Goal: Use online tool/utility: Utilize a website feature to perform a specific function

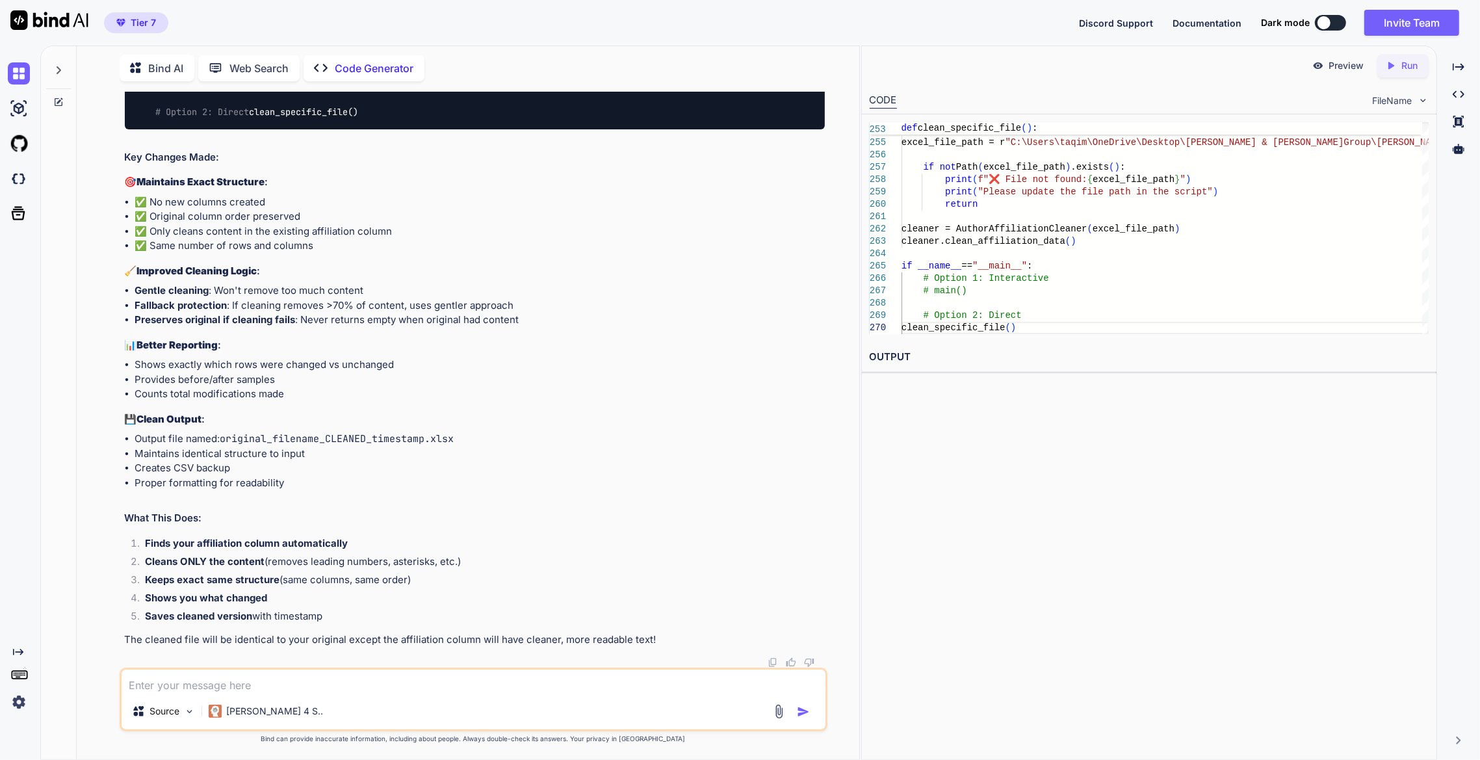
scroll to position [30562, 0]
drag, startPoint x: 424, startPoint y: 469, endPoint x: 294, endPoint y: 394, distance: 150.2
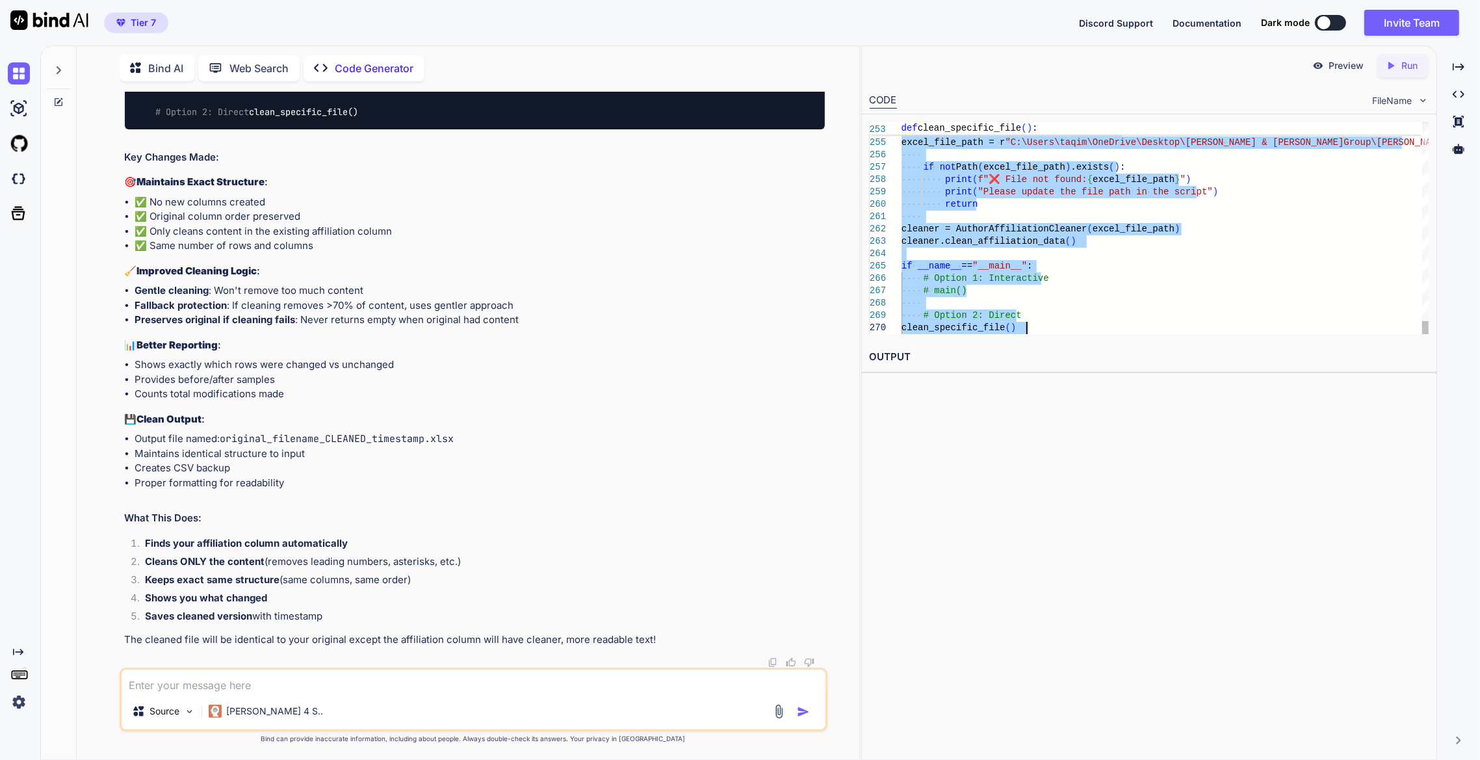
type textarea "import pandas as pd import re from pathlib import Path import numpy as np class…"
drag, startPoint x: 284, startPoint y: 682, endPoint x: 357, endPoint y: 652, distance: 79.5
click at [284, 682] on textarea at bounding box center [474, 680] width 704 height 23
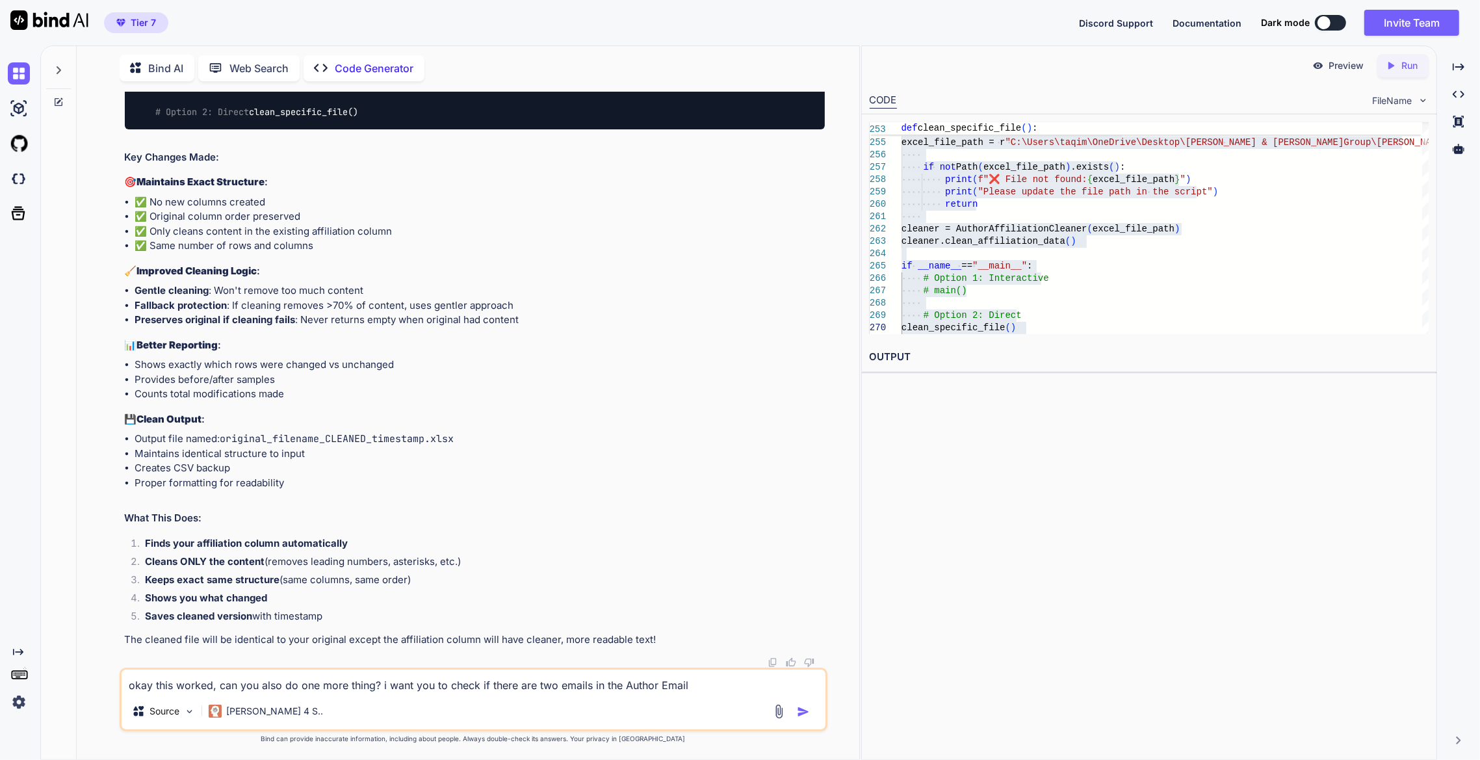
drag, startPoint x: 723, startPoint y: 689, endPoint x: 716, endPoint y: 675, distance: 15.7
click at [723, 689] on textarea "okay this worked, can you also do one more thing? i want you to check if there …" at bounding box center [474, 680] width 704 height 23
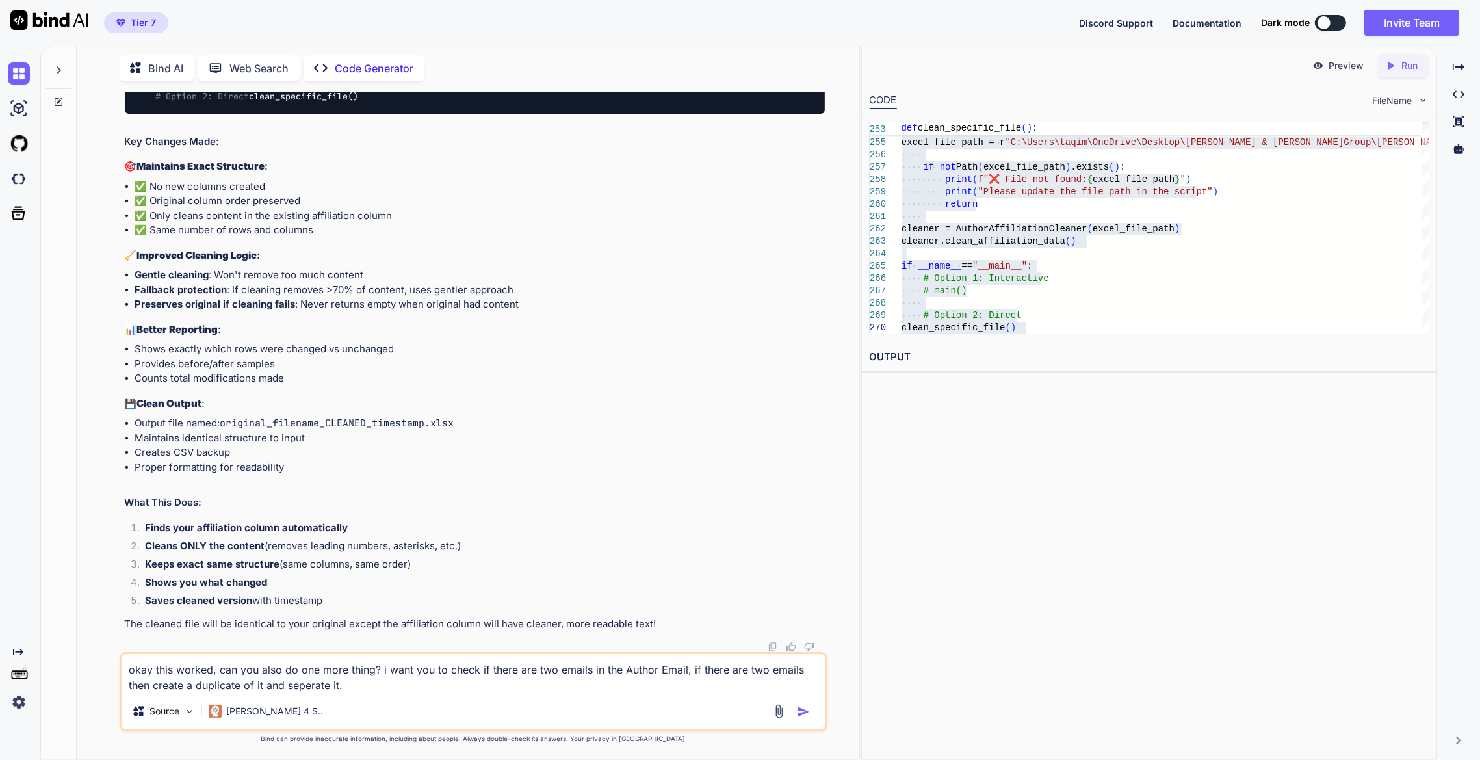
type textarea "okay this worked, can you also do one more thing? i want you to check if there …"
click at [803, 715] on img "button" at bounding box center [803, 711] width 13 height 13
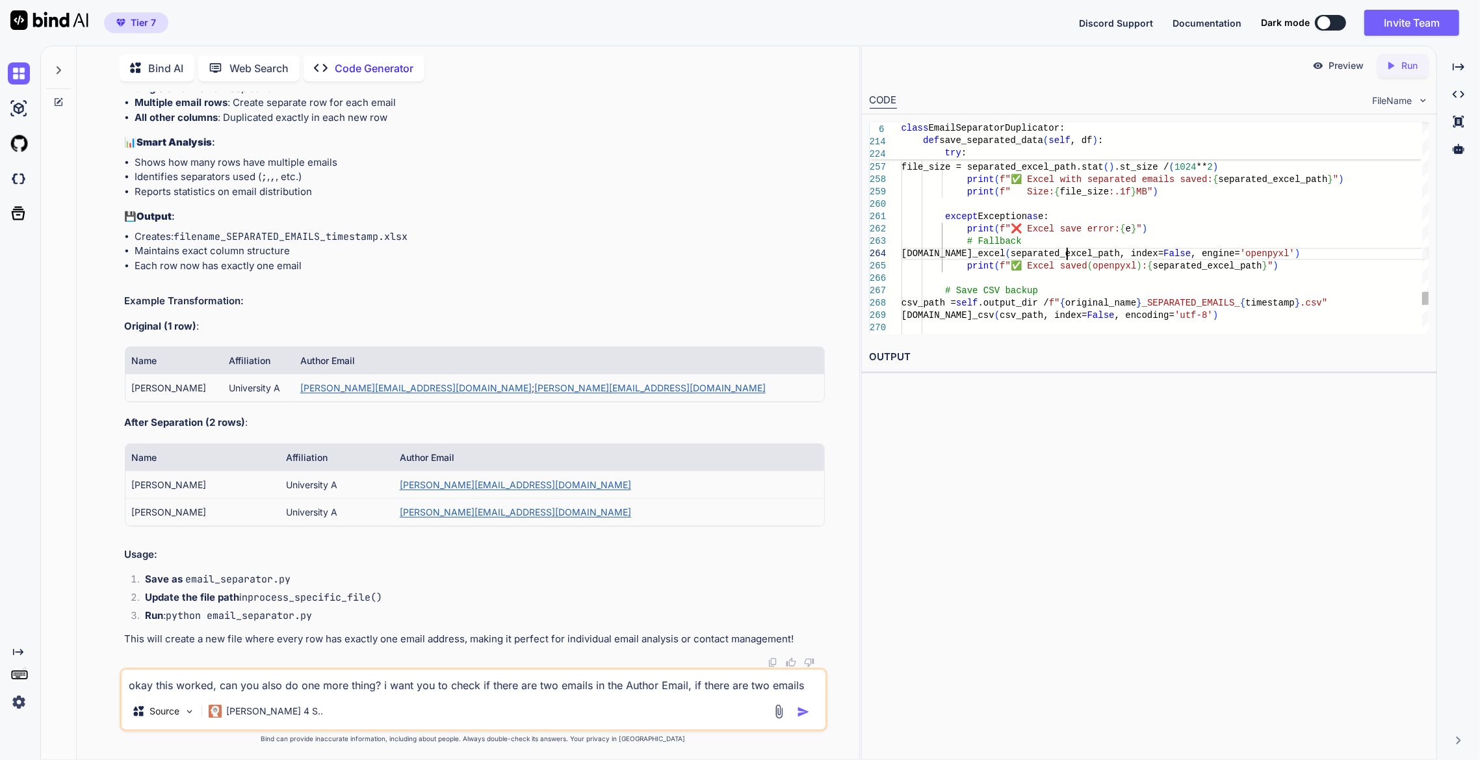
type textarea "import pandas as pd import re from pathlib import Path import numpy as np class…"
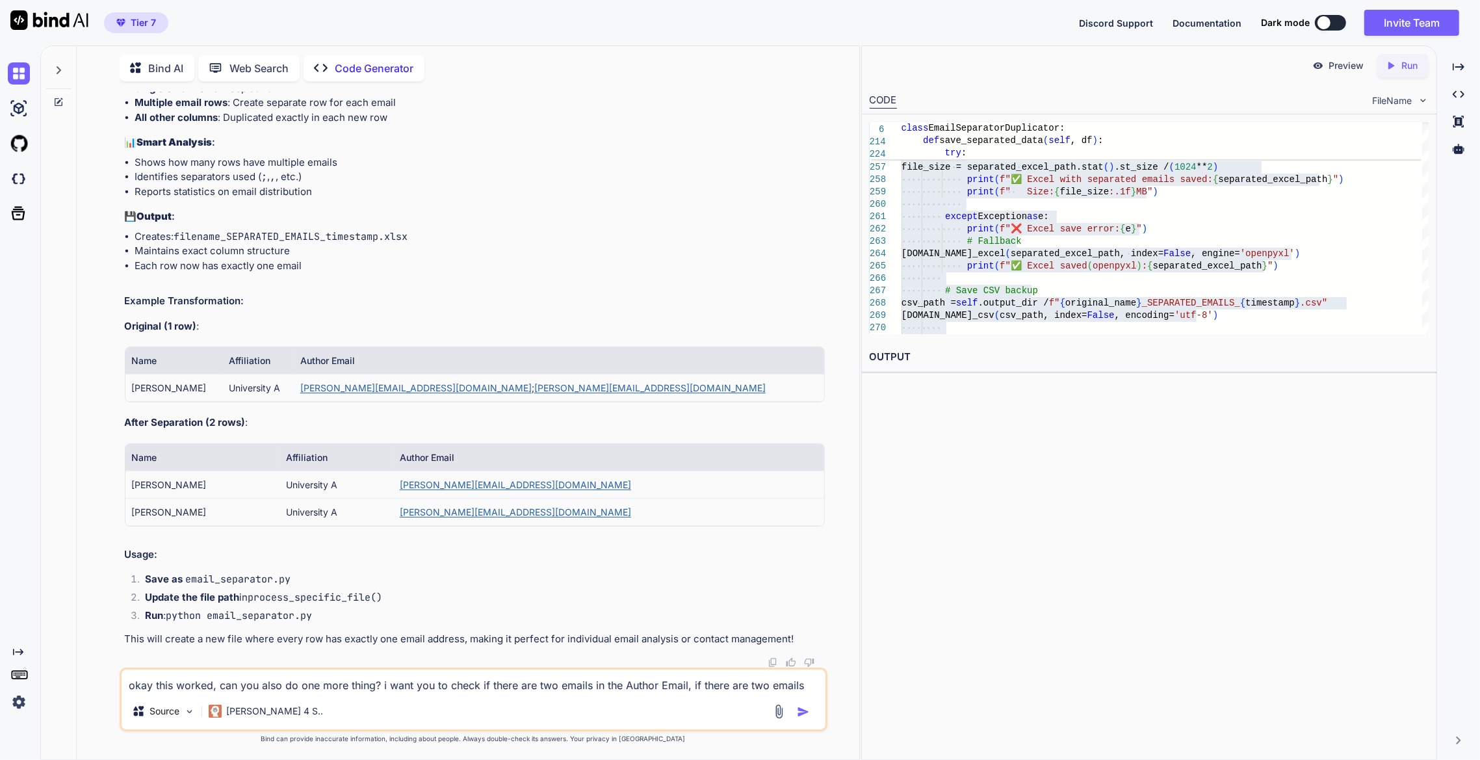
click at [588, 682] on textarea "okay this worked, can you also do one more thing? i want you to check if there …" at bounding box center [474, 680] width 704 height 23
paste textarea "Centre for Functional Biodiversity, School of Life Sciences, [GEOGRAPHIC_DATA][…"
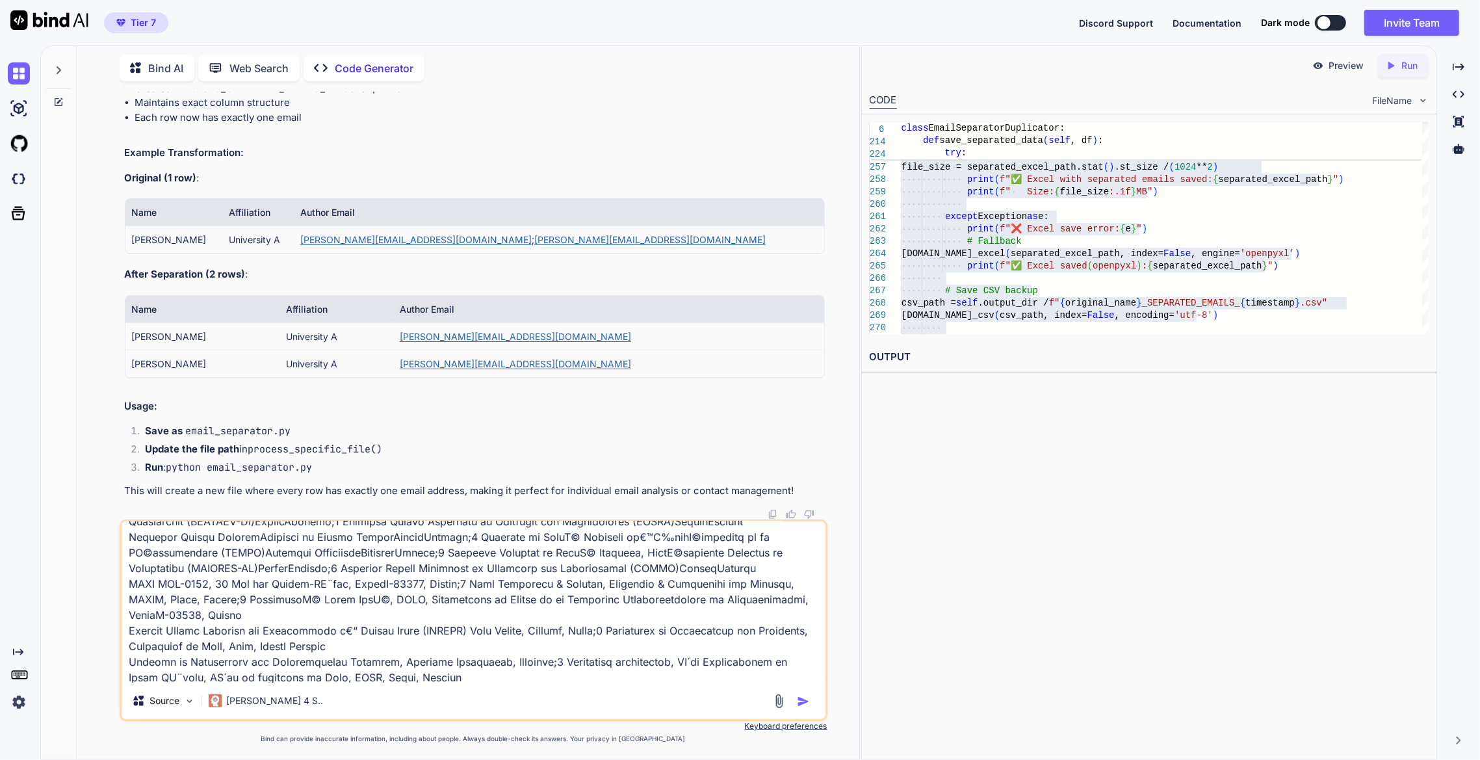
scroll to position [764, 0]
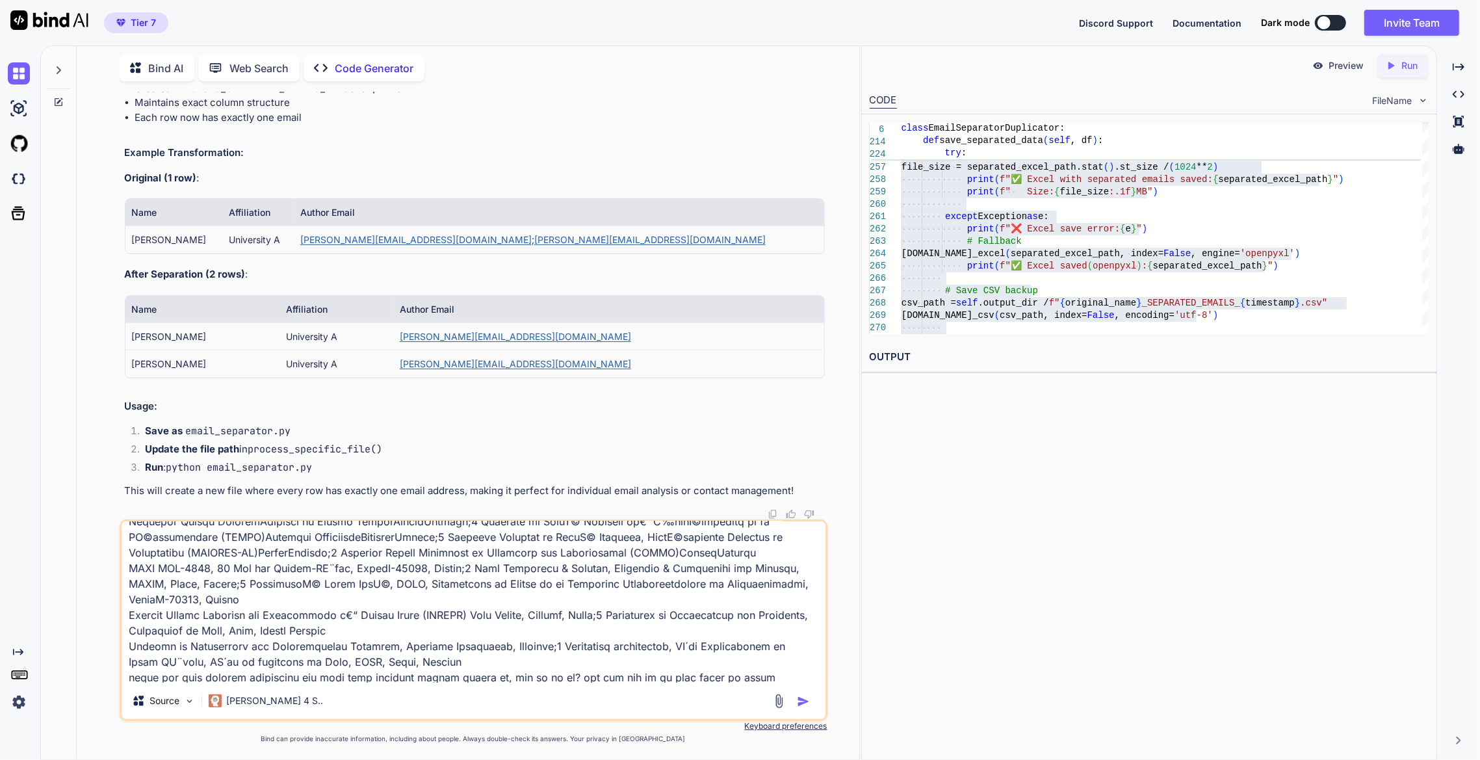
type textarea "good. Centre for Functional Biodiversity, [GEOGRAPHIC_DATA], [GEOGRAPHIC_DATA][…"
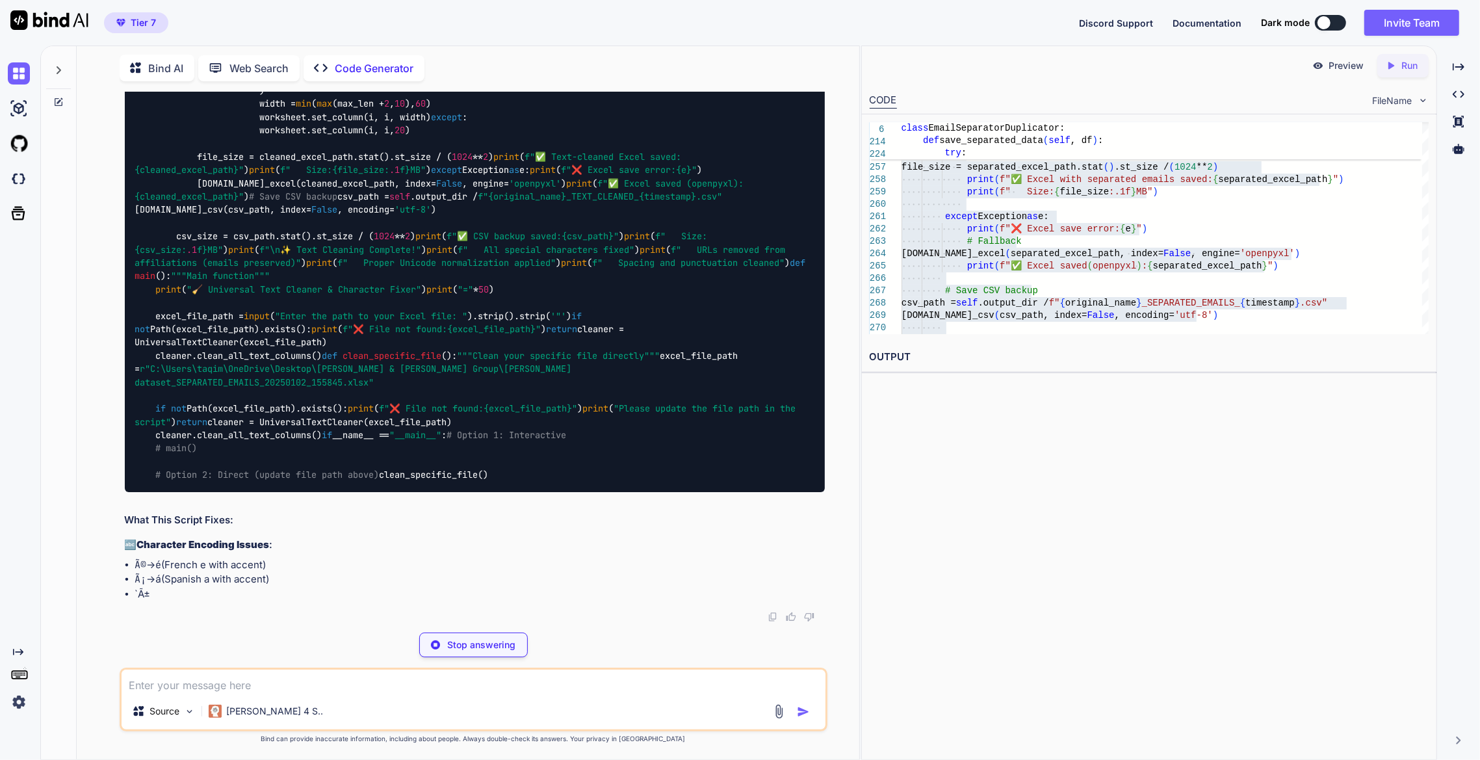
scroll to position [45021, 0]
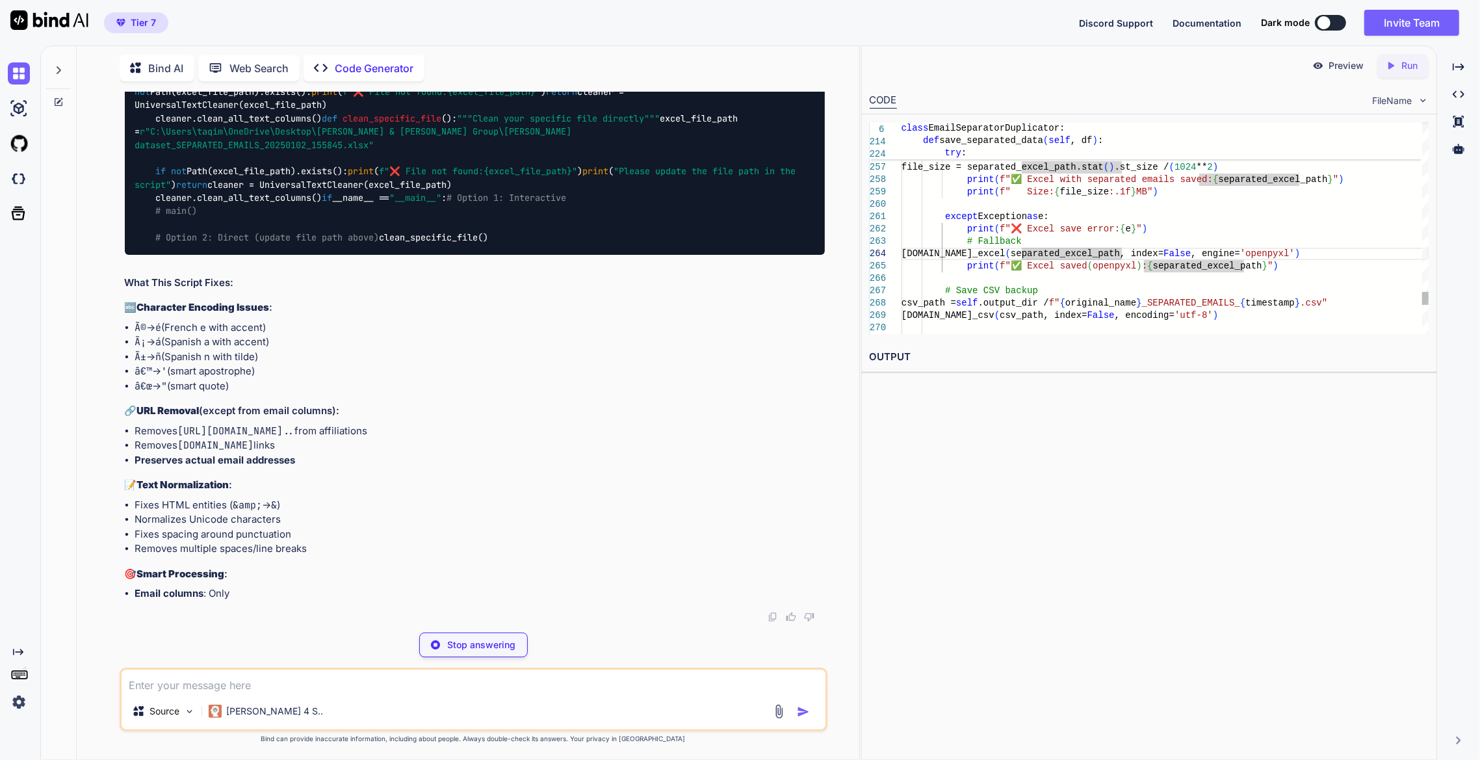
scroll to position [0, 0]
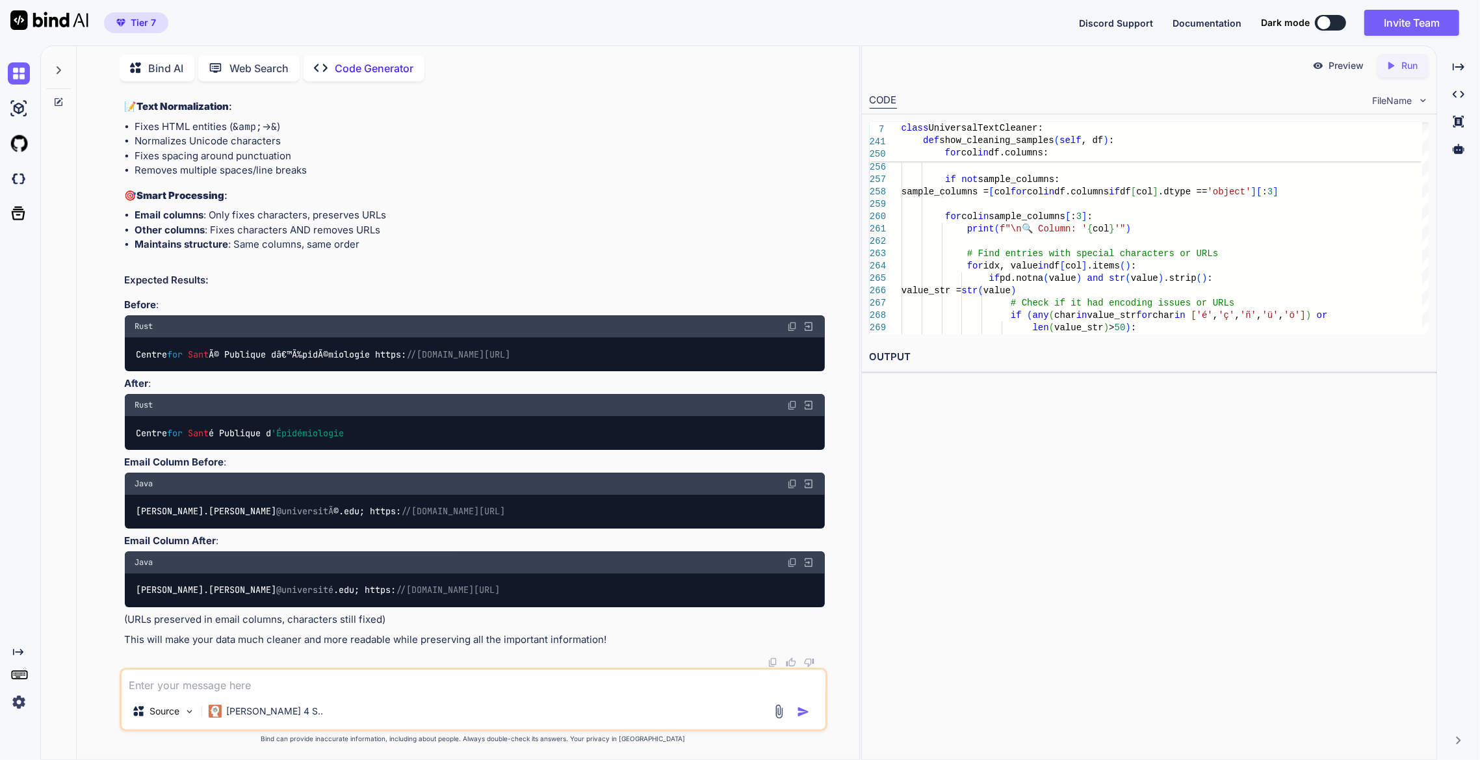
scroll to position [40084, 0]
drag, startPoint x: 793, startPoint y: 452, endPoint x: 793, endPoint y: 459, distance: 7.8
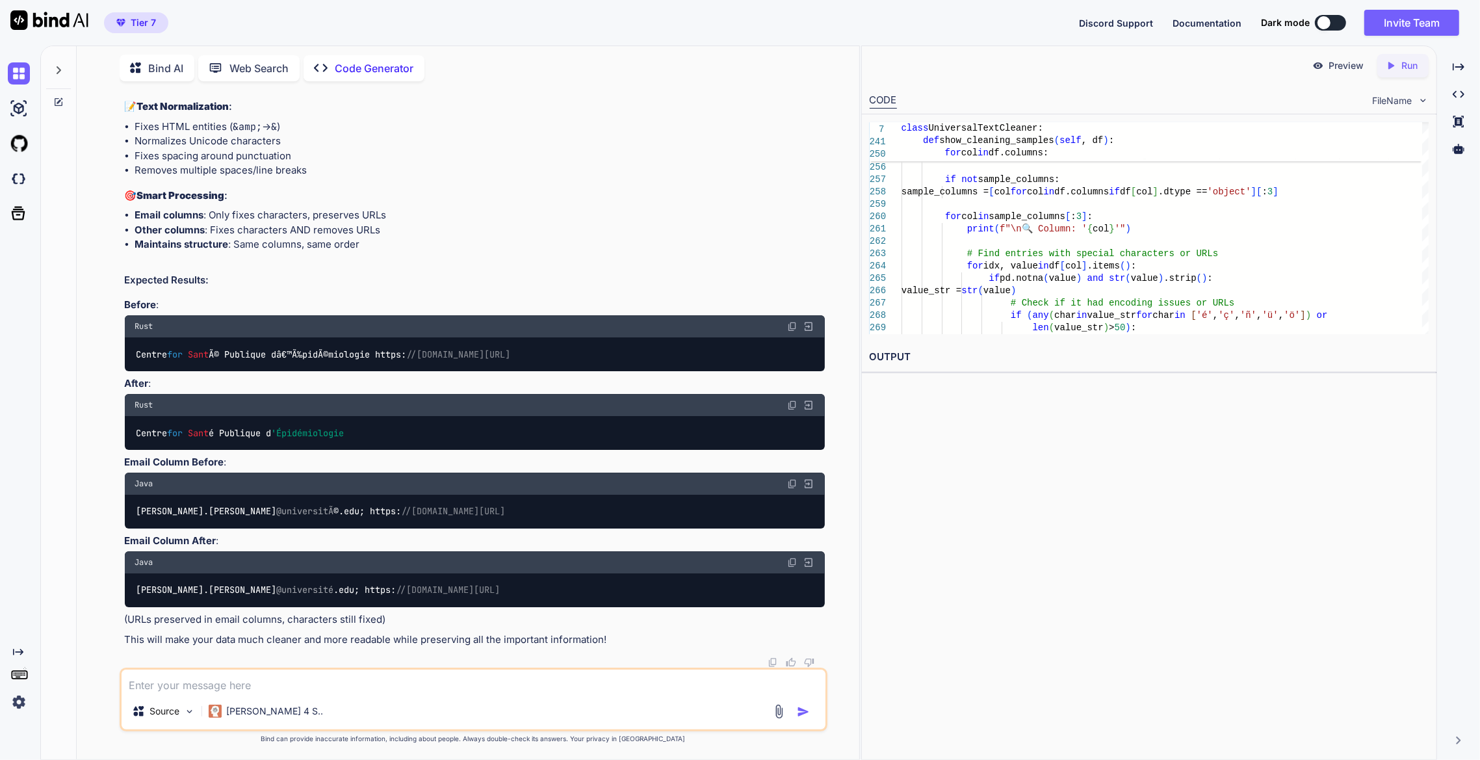
drag, startPoint x: 752, startPoint y: 363, endPoint x: 776, endPoint y: 357, distance: 24.7
click at [378, 672] on textarea at bounding box center [474, 680] width 704 height 23
paste textarea "Python/Python313/python.exe "c:/Users/taqim/OneDrive/Desktop/[PERSON_NAME] & [P…"
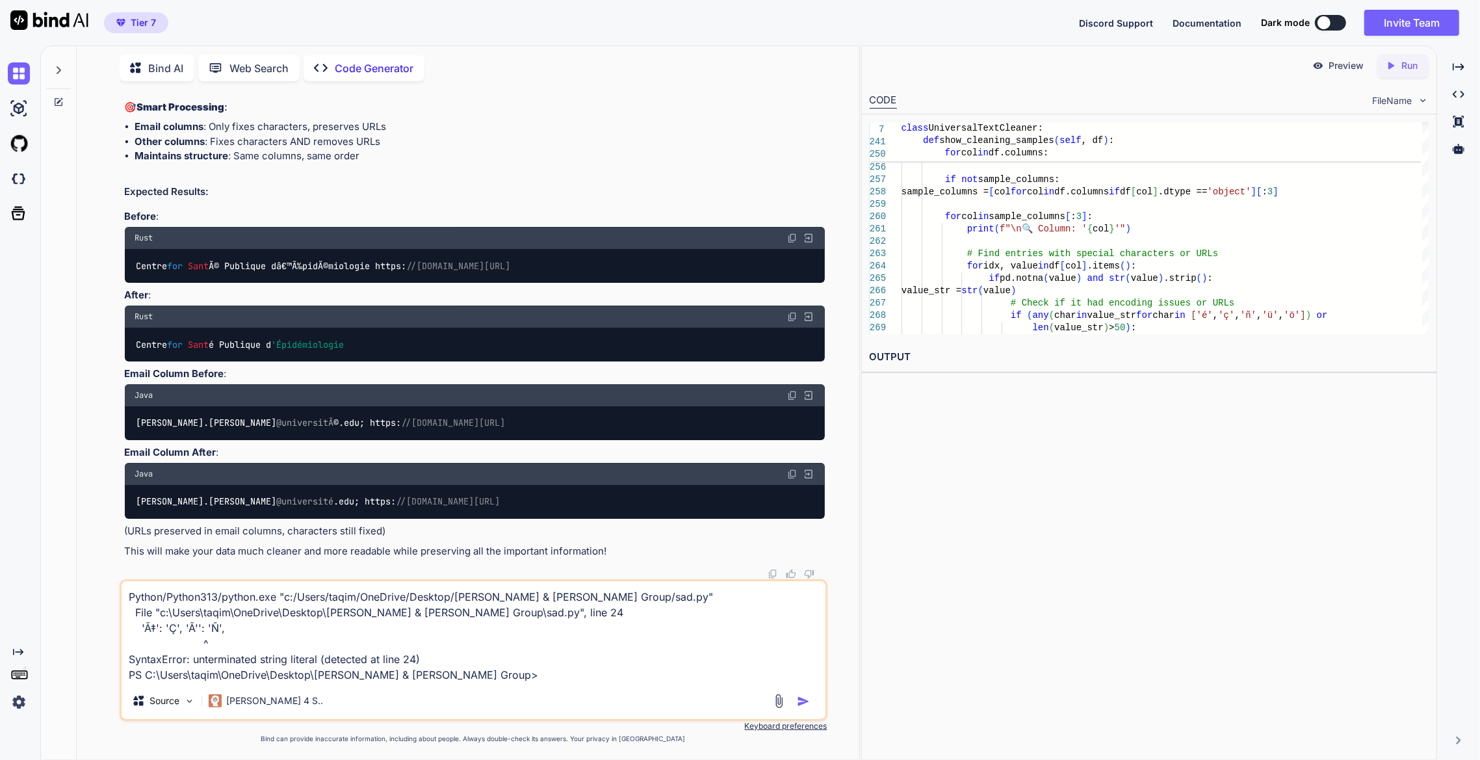
type textarea "Python/Python313/python.exe "c:/Users/taqim/OneDrive/Desktop/[PERSON_NAME] & [P…"
click at [799, 695] on img "button" at bounding box center [803, 701] width 13 height 13
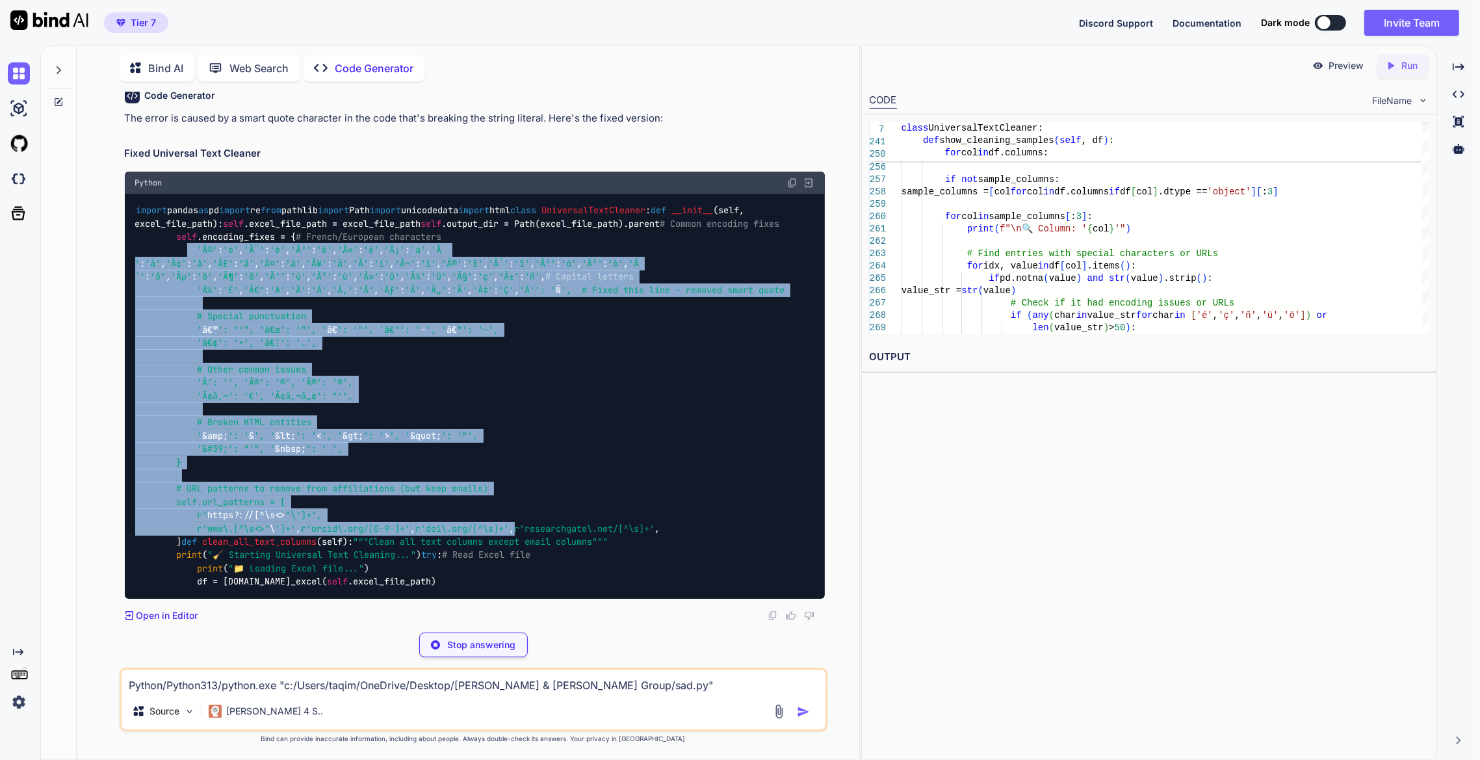
scroll to position [46631, 0]
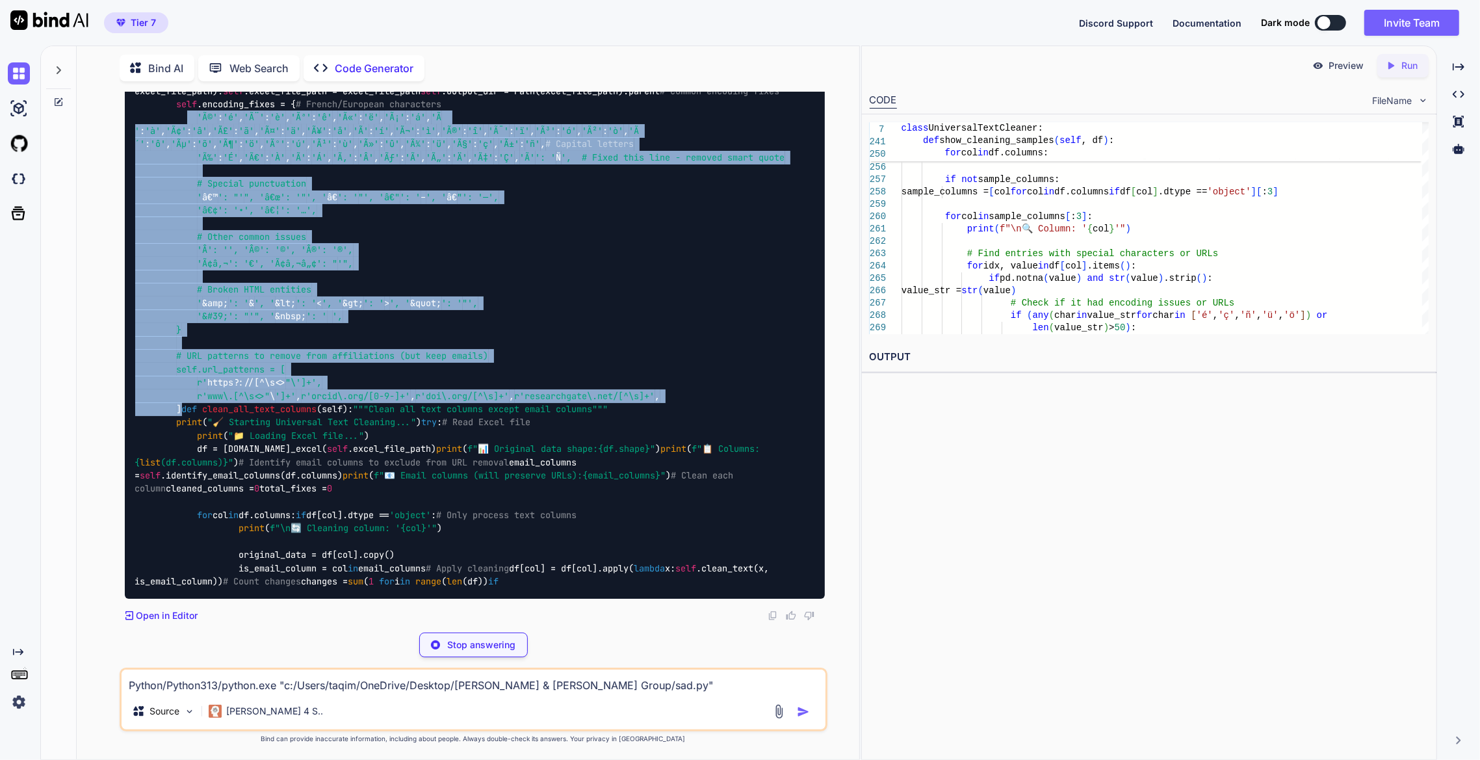
drag, startPoint x: 186, startPoint y: 421, endPoint x: 428, endPoint y: 482, distance: 249.2
click at [428, 482] on div "import pandas as pd import re from pathlib import Path import unicodedata impor…" at bounding box center [475, 329] width 700 height 537
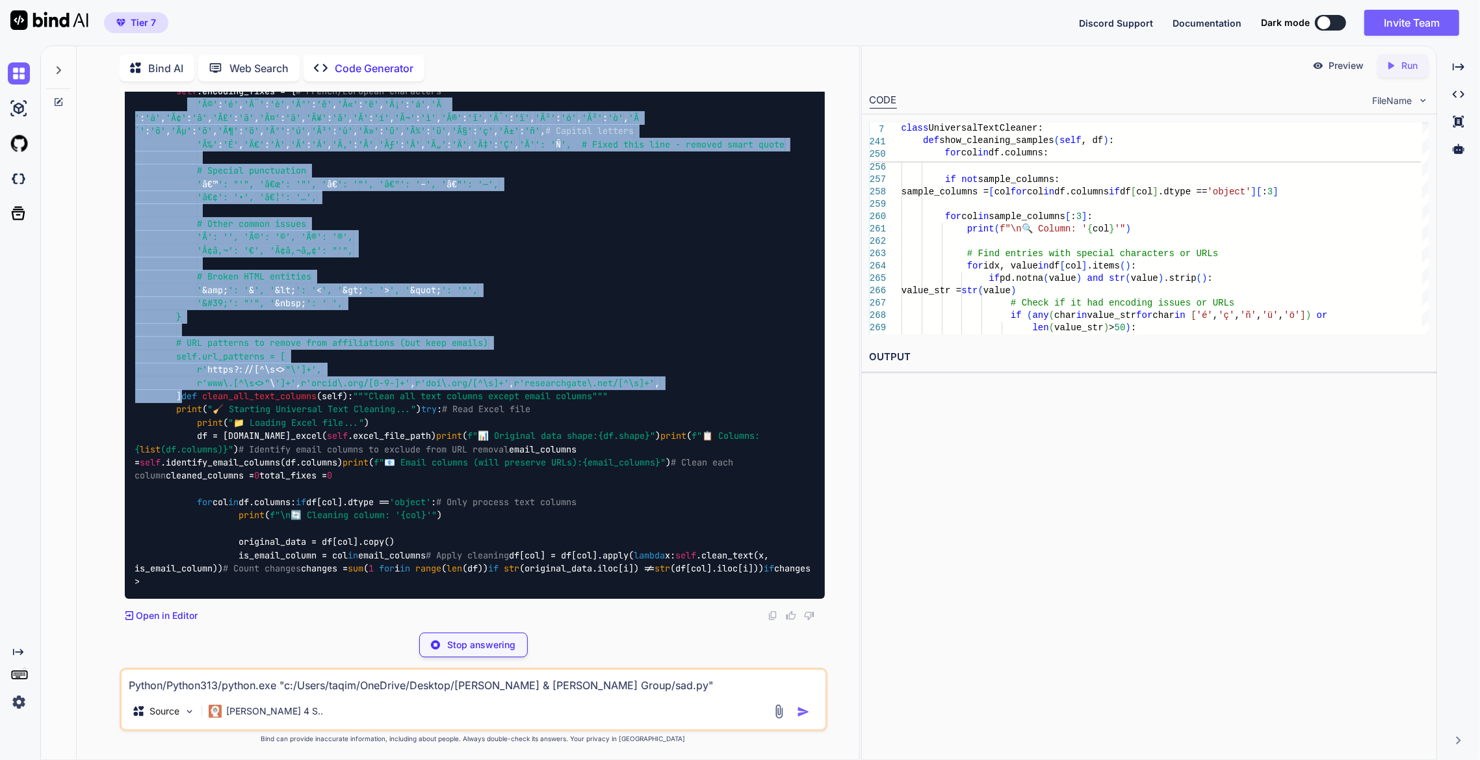
copy code "'L©' : 'i' , 'D¨' : 's' , 'Am' : 'c' , 'A«' : 'e' , 'S¡' : 'd' , 'E ' : 't' , '…"
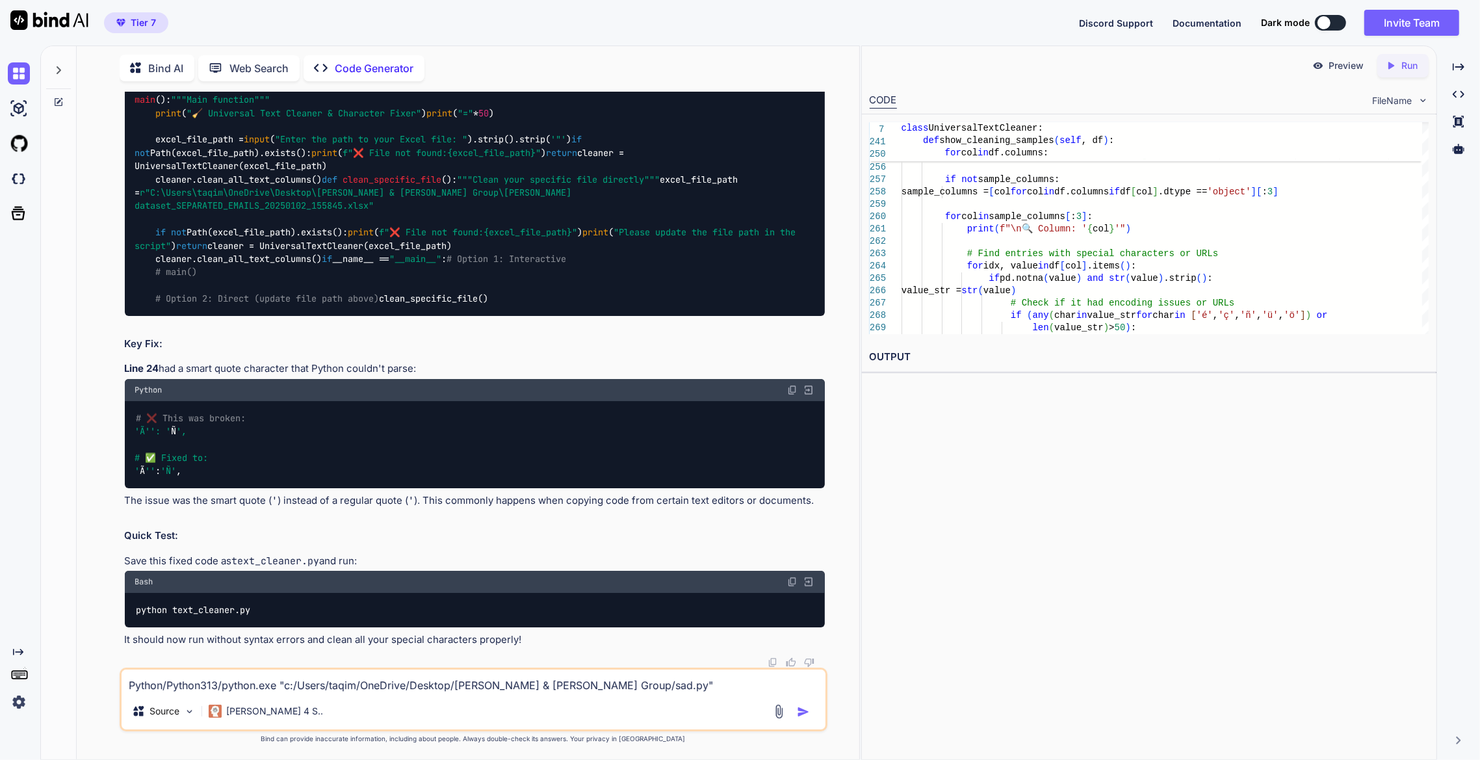
drag, startPoint x: 528, startPoint y: 550, endPoint x: 504, endPoint y: 616, distance: 70.5
click at [446, 685] on textarea "Python/Python313/python.exe "c:/Users/taqim/OneDrive/Desktop/[PERSON_NAME] & [P…" at bounding box center [474, 680] width 704 height 23
type textarea "okay there are issues, ignore columns Journal URL and Paper URL"
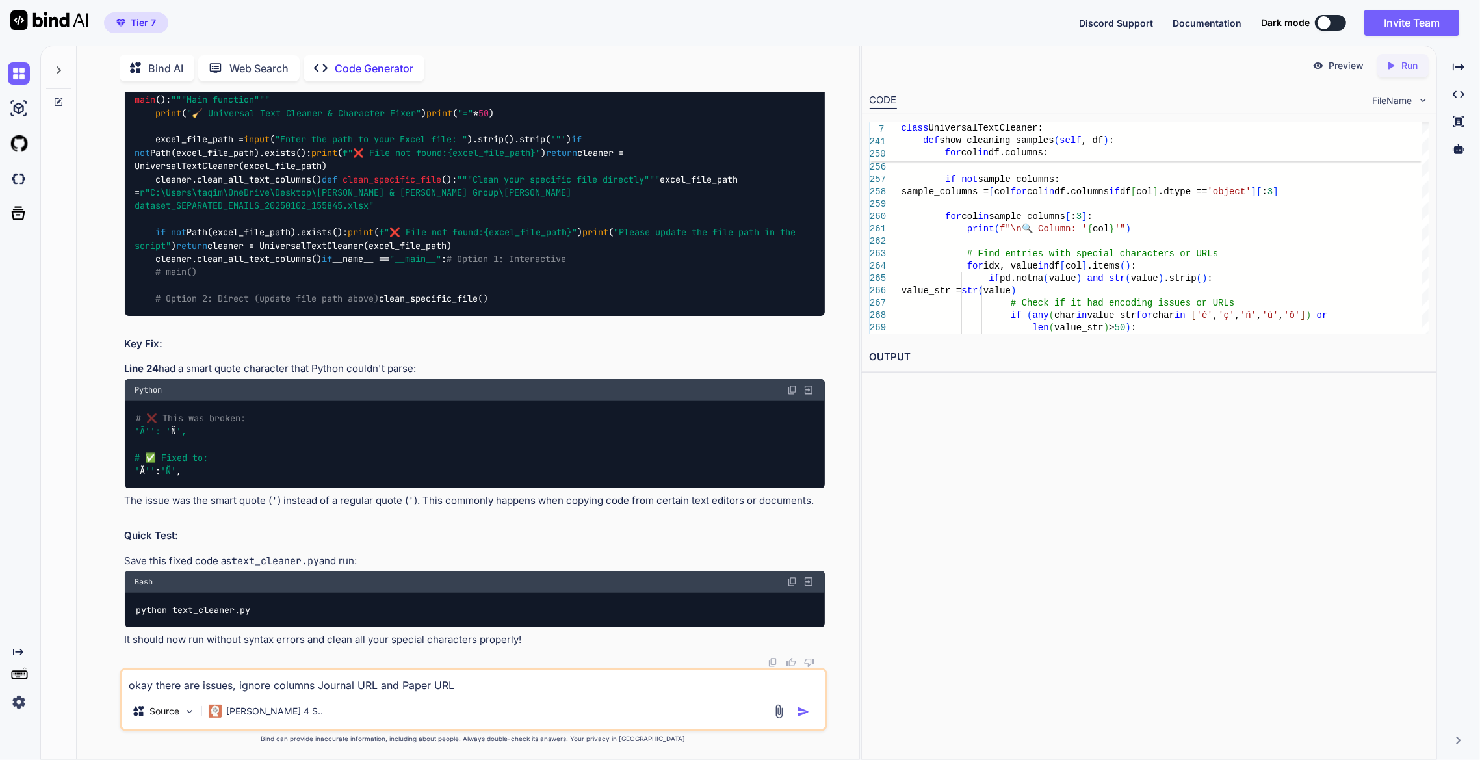
click at [804, 711] on img "button" at bounding box center [803, 711] width 13 height 13
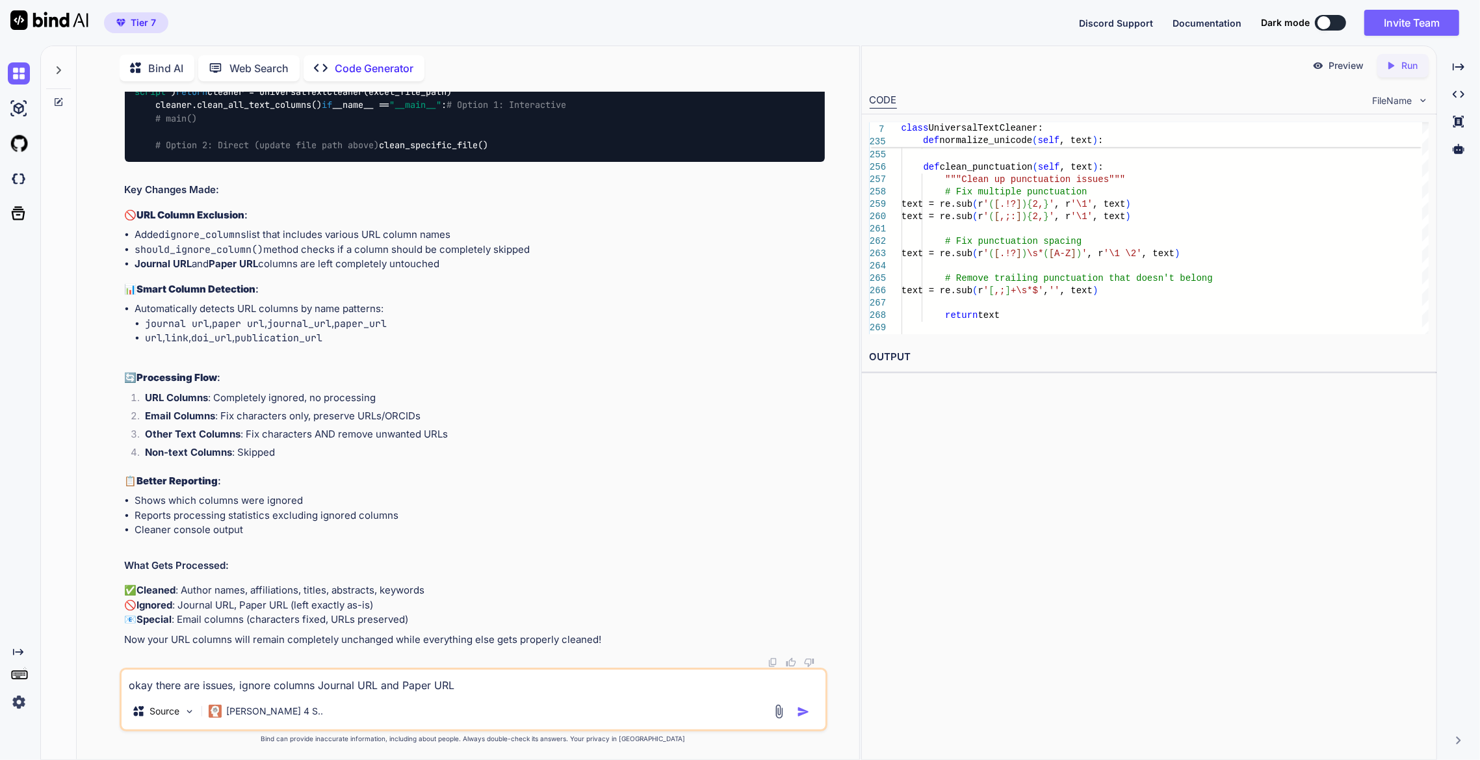
scroll to position [51651, 0]
click at [464, 690] on textarea "okay there are issues, ignore columns Journal URL and Paper URL" at bounding box center [474, 680] width 704 height 23
paste textarea "<?xml version="1.0" encoding="UTF-8" standalone="yes"?> <recoveryLog xmlns="[UR…"
type textarea "<?xml version="1.0" encoding="UTF-8" standalone="yes"?> <recoveryLog xmlns="[UR…"
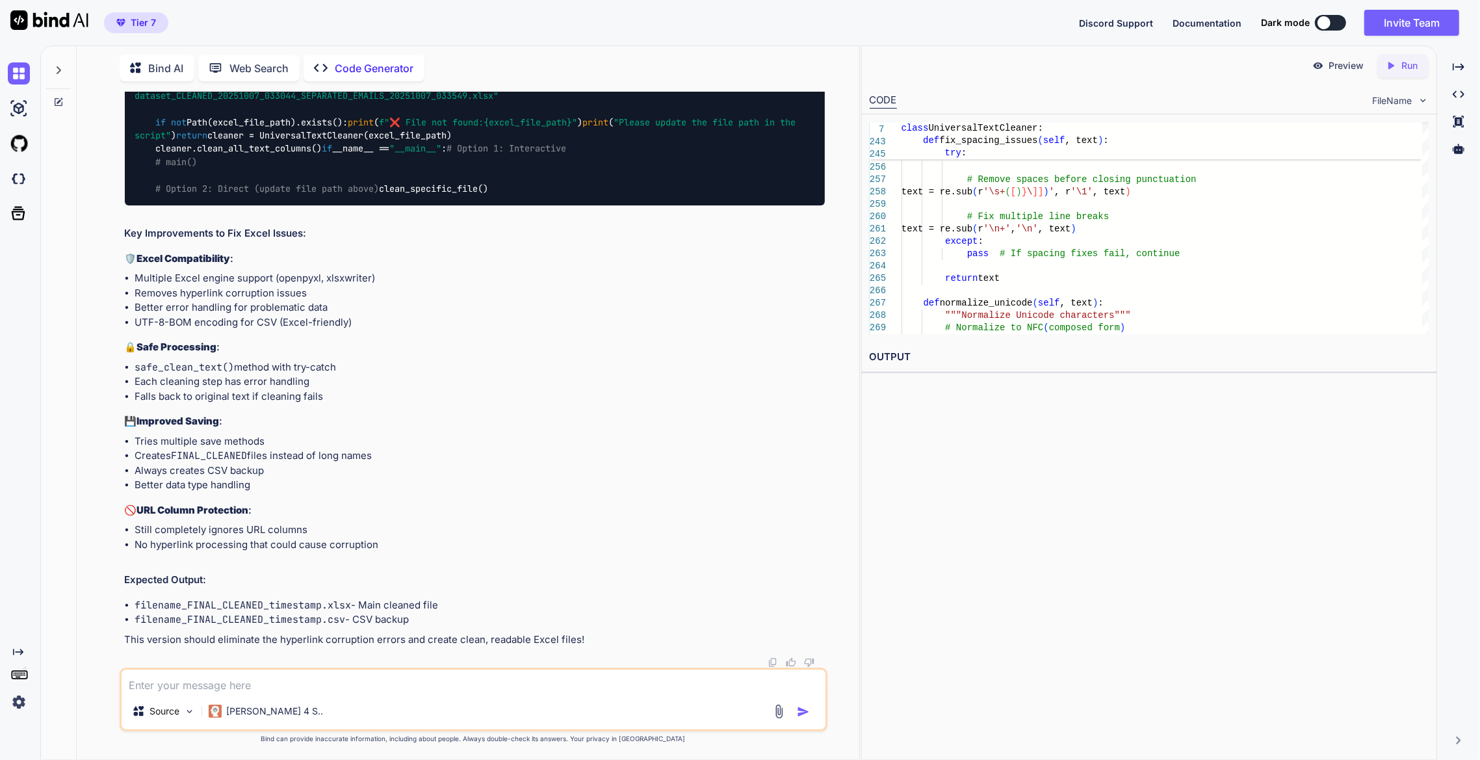
scroll to position [57636, 0]
